Goal: Complete application form

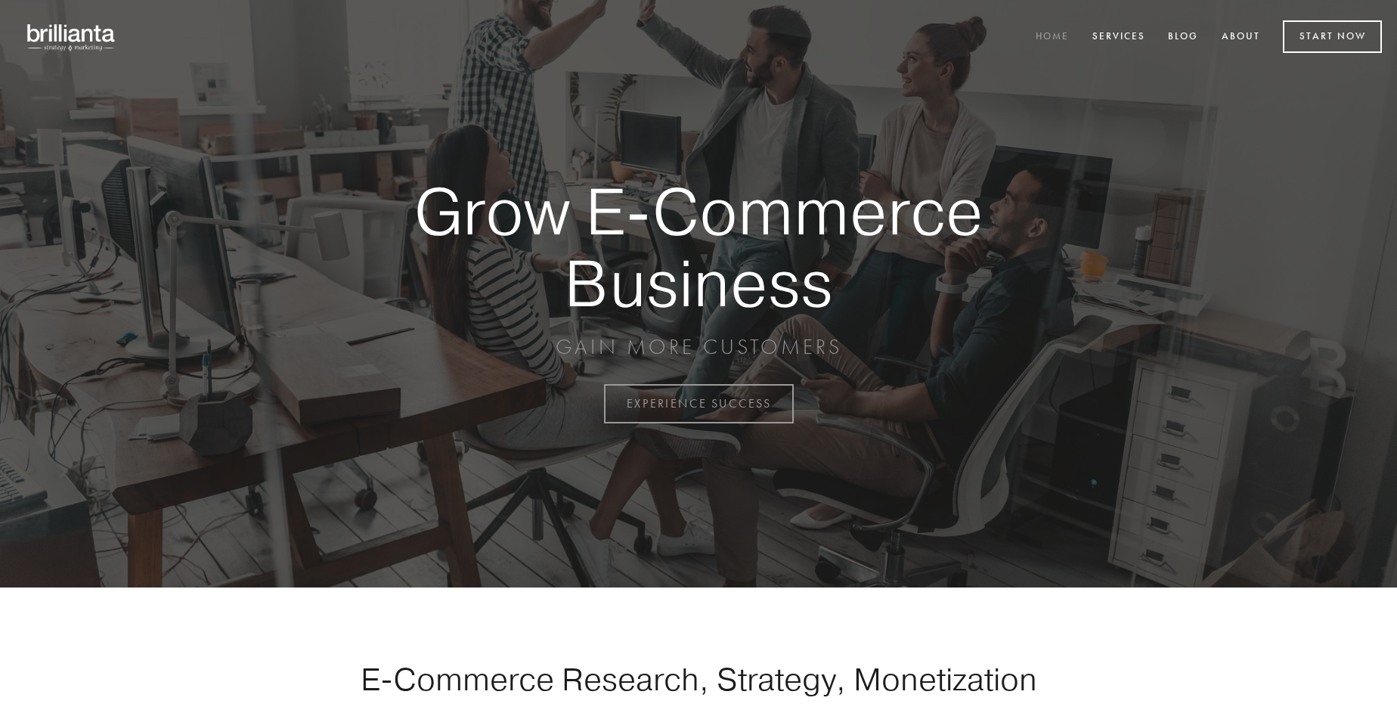
scroll to position [3962, 0]
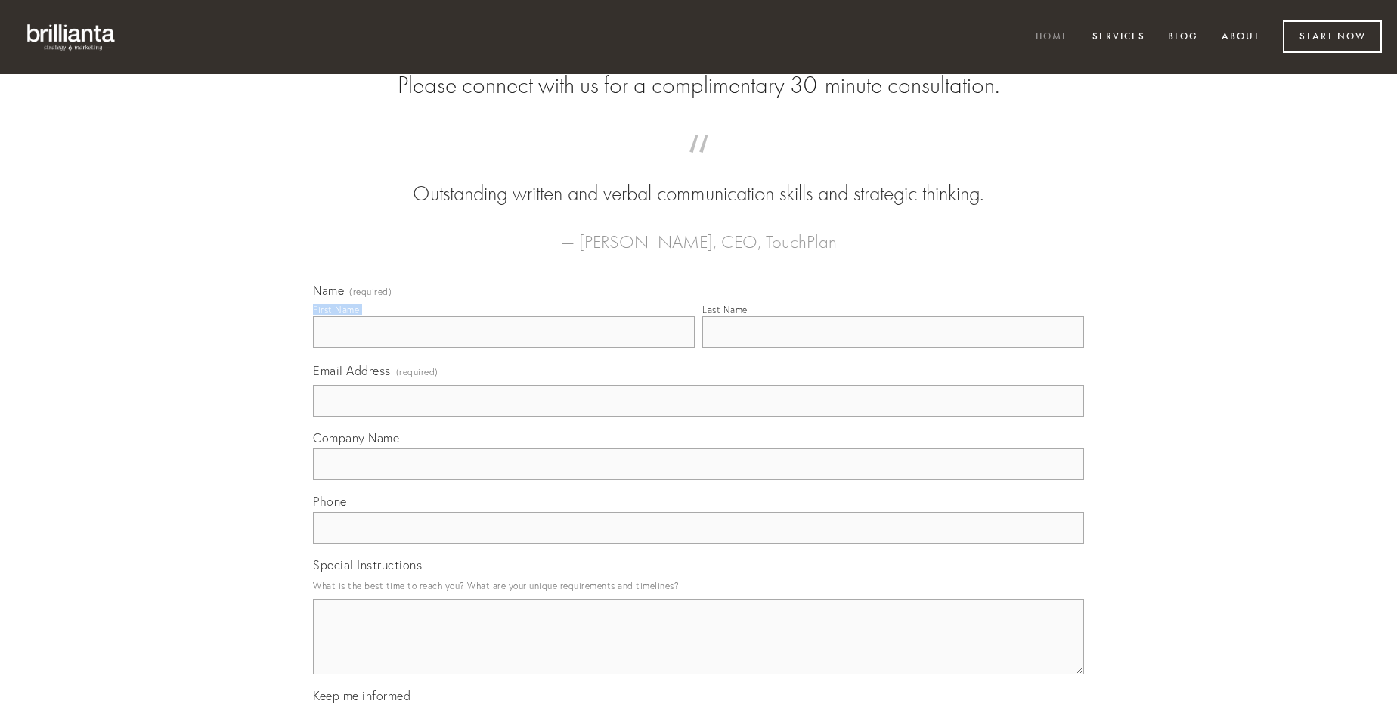
type input "[US_STATE][PERSON_NAME]-Cummerata"
click at [893, 348] on input "Last Name" at bounding box center [893, 332] width 382 height 32
type input "[US_STATE][PERSON_NAME]-Cummerata"
click at [698, 416] on input "Email Address (required)" at bounding box center [698, 401] width 771 height 32
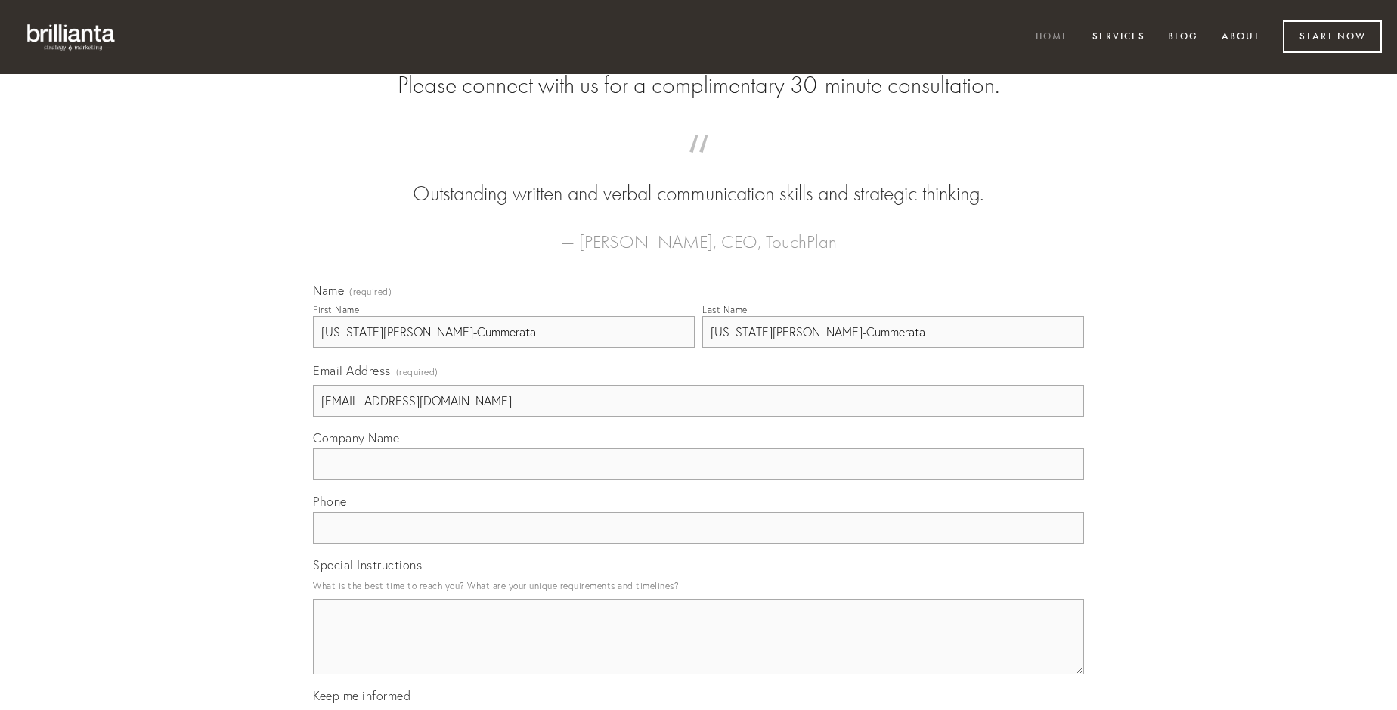
type input "[EMAIL_ADDRESS][DOMAIN_NAME]"
click at [698, 480] on input "Company Name" at bounding box center [698, 464] width 771 height 32
type input "corroboro"
click at [698, 543] on input "text" at bounding box center [698, 528] width 771 height 32
click at [698, 650] on textarea "Special Instructions" at bounding box center [698, 637] width 771 height 76
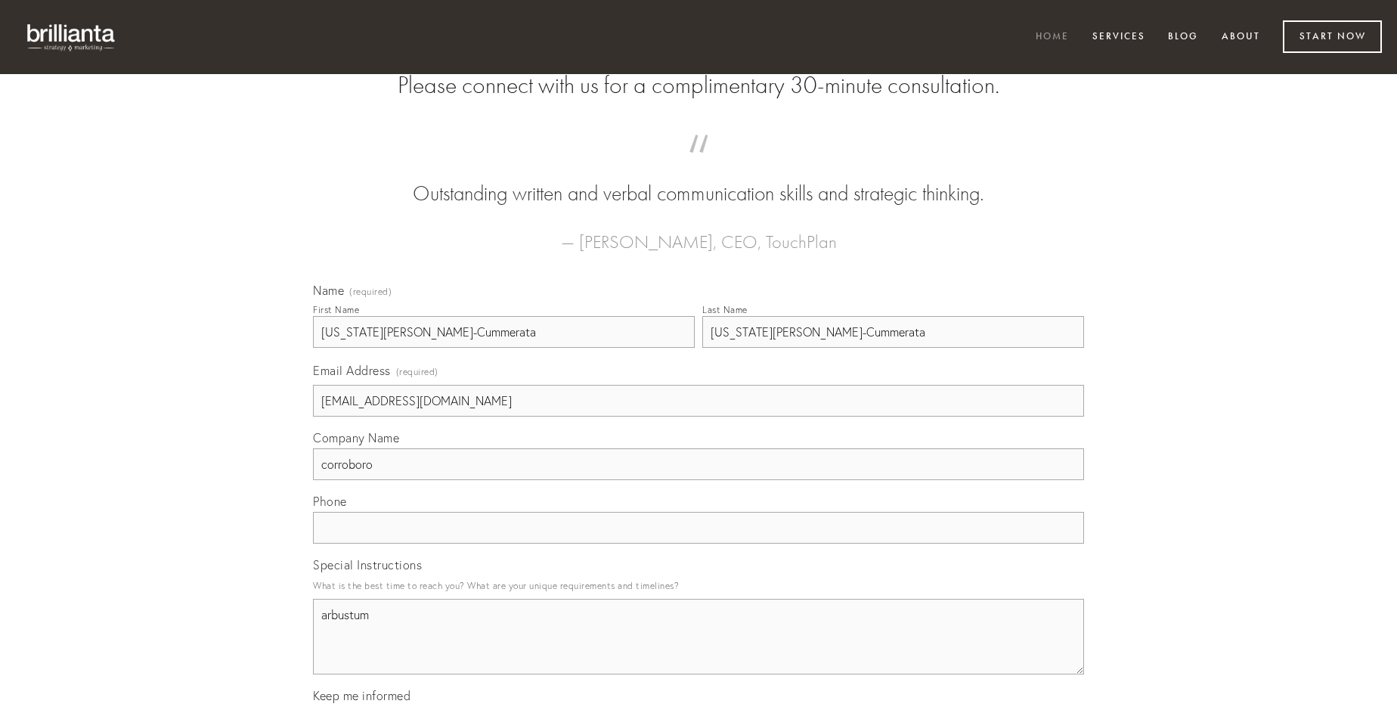
type textarea "arbustum"
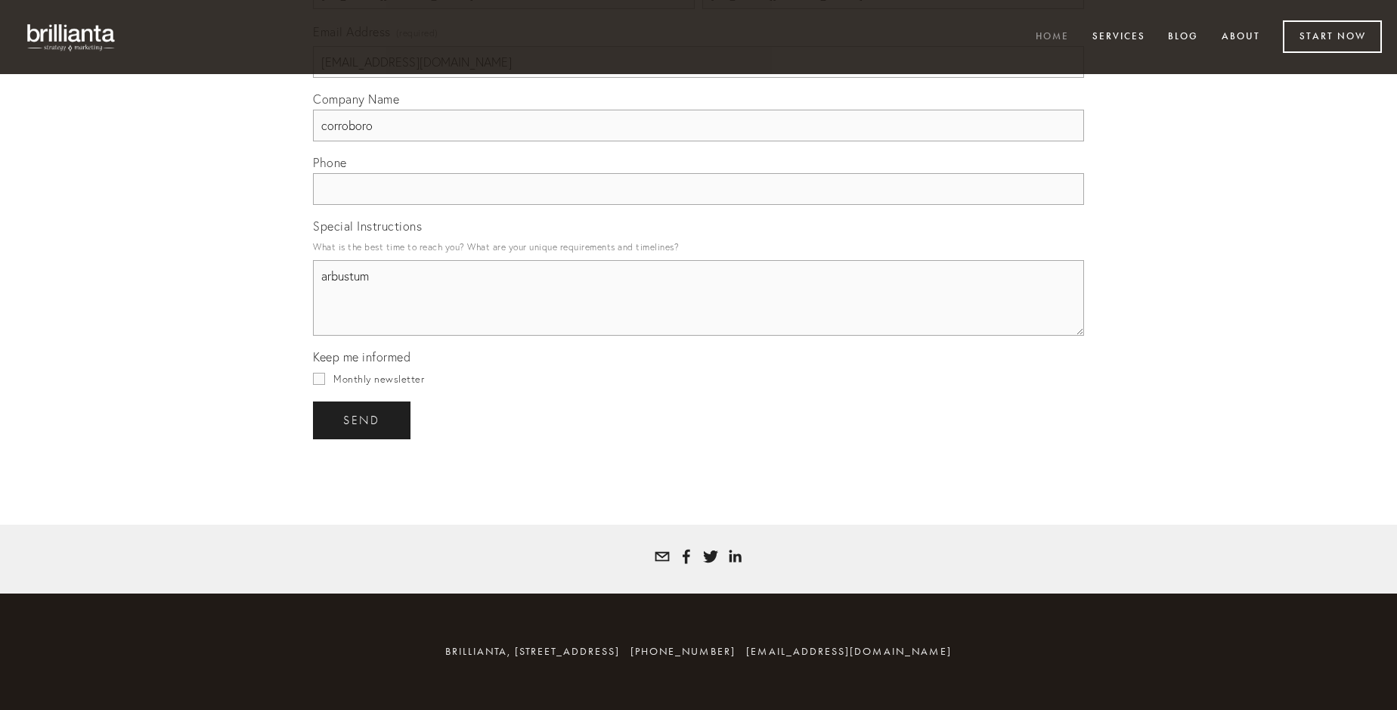
click at [363, 419] on span "send" at bounding box center [361, 420] width 37 height 14
